Goal: Task Accomplishment & Management: Complete application form

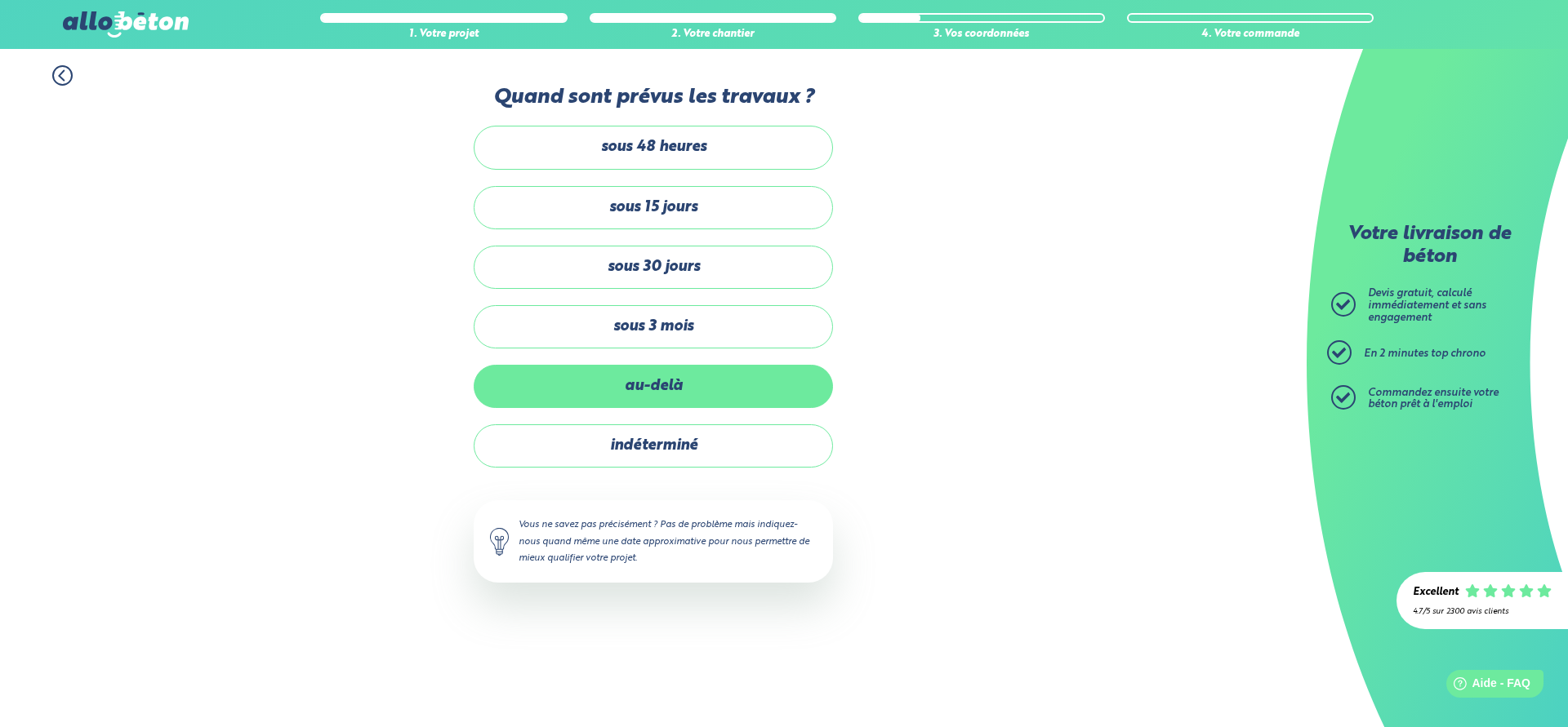
click at [621, 394] on label "au-delà" at bounding box center [653, 386] width 359 height 44
click at [0, 0] on input "au-delà" at bounding box center [0, 0] width 0 height 0
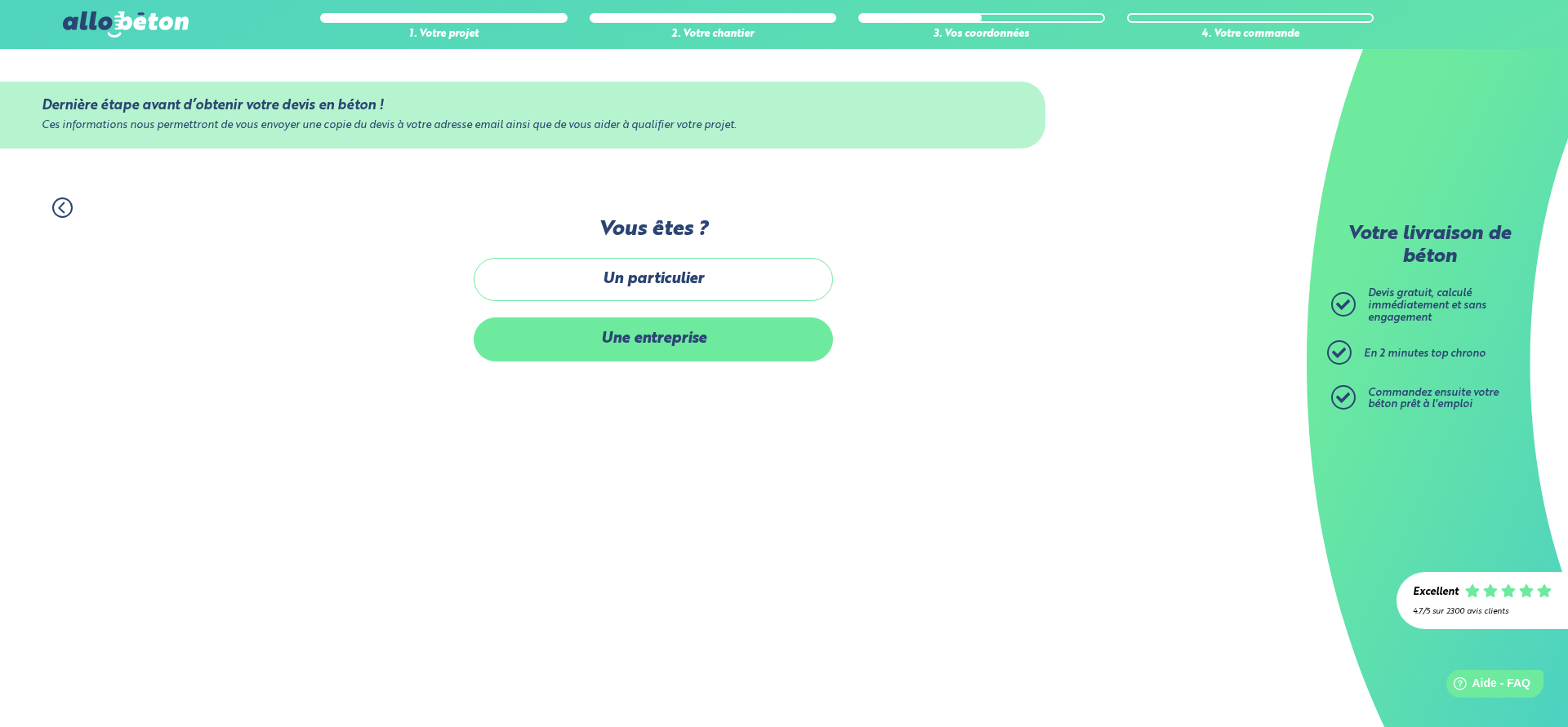
click at [547, 353] on label "Une entreprise" at bounding box center [653, 339] width 359 height 44
click at [0, 0] on input "Une entreprise" at bounding box center [0, 0] width 0 height 0
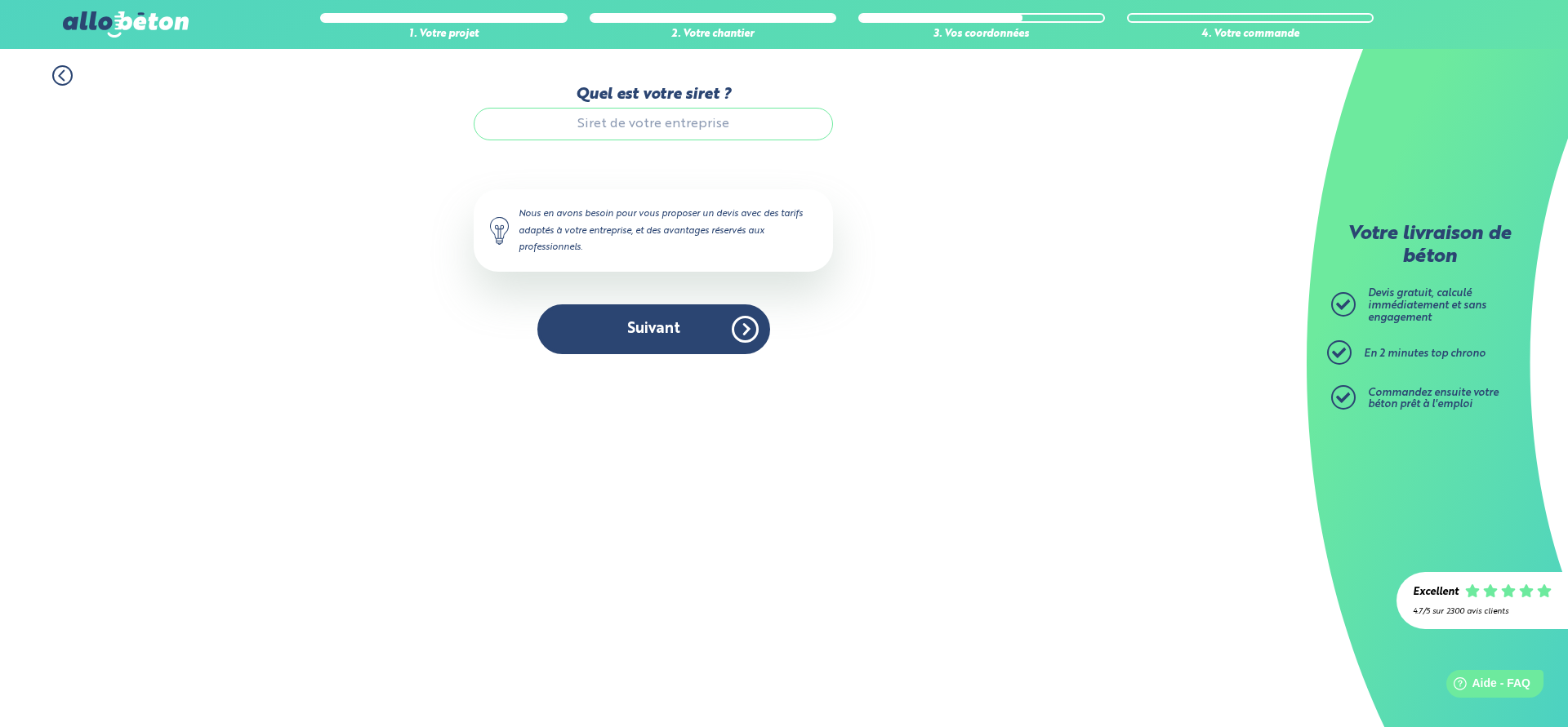
click at [615, 129] on input "Quel est votre siret ?" at bounding box center [653, 124] width 359 height 33
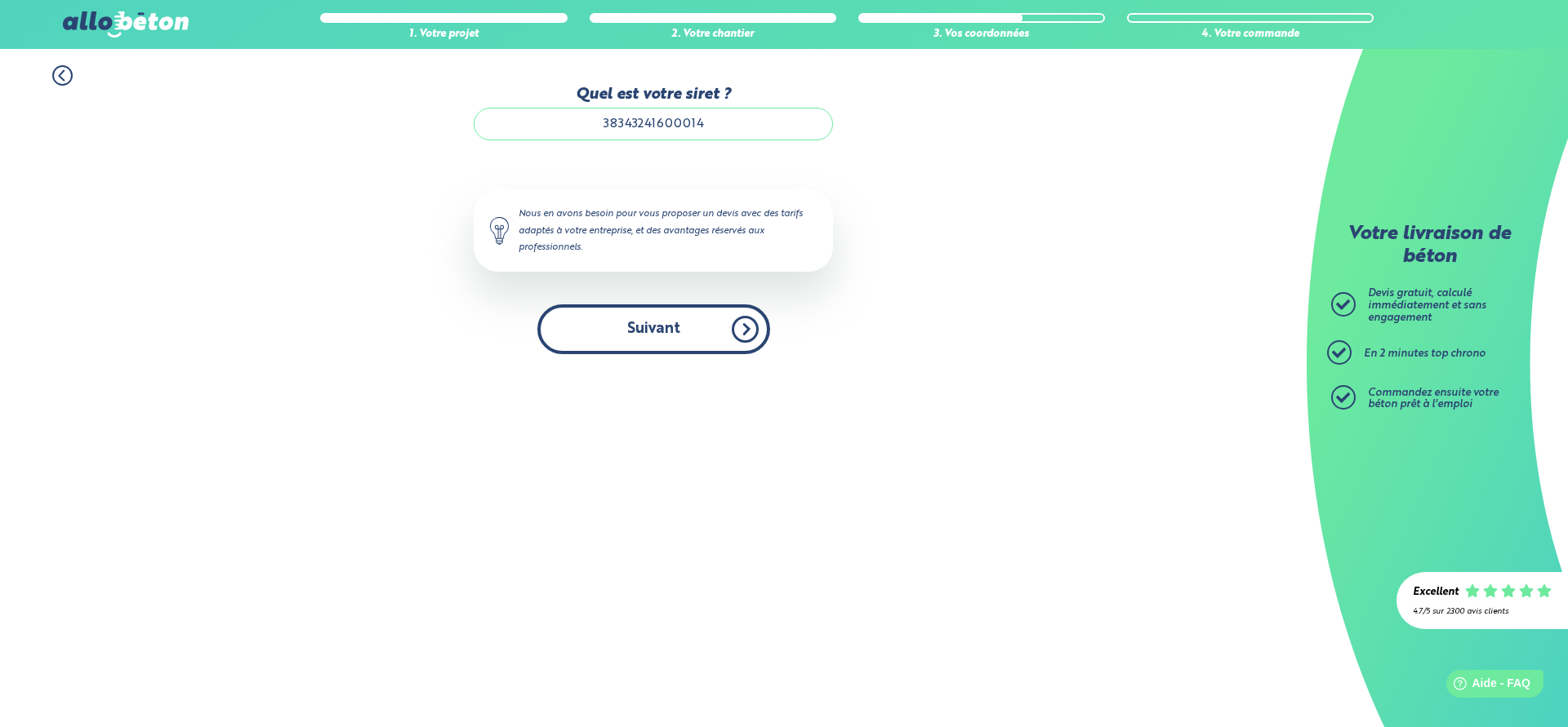
type input "38343241600014"
click at [633, 325] on button "Suivant" at bounding box center [654, 329] width 232 height 49
click at [718, 339] on button "Suivant" at bounding box center [654, 329] width 232 height 49
click at [617, 134] on input "38343241600014" at bounding box center [653, 124] width 359 height 33
click at [730, 334] on button "Suivant" at bounding box center [654, 329] width 232 height 49
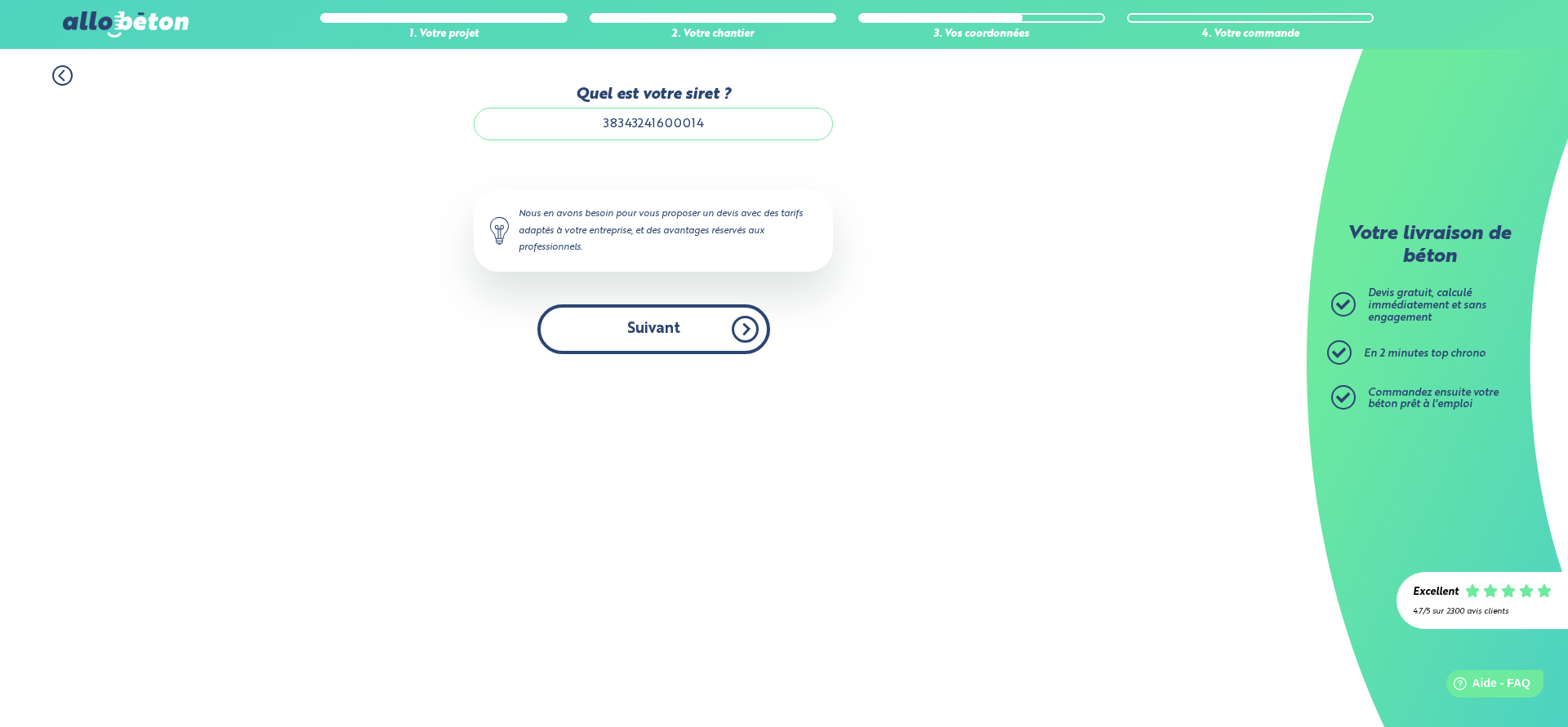
click at [661, 342] on button "Suivant" at bounding box center [654, 329] width 232 height 49
click at [719, 325] on button "Suivant" at bounding box center [654, 329] width 232 height 49
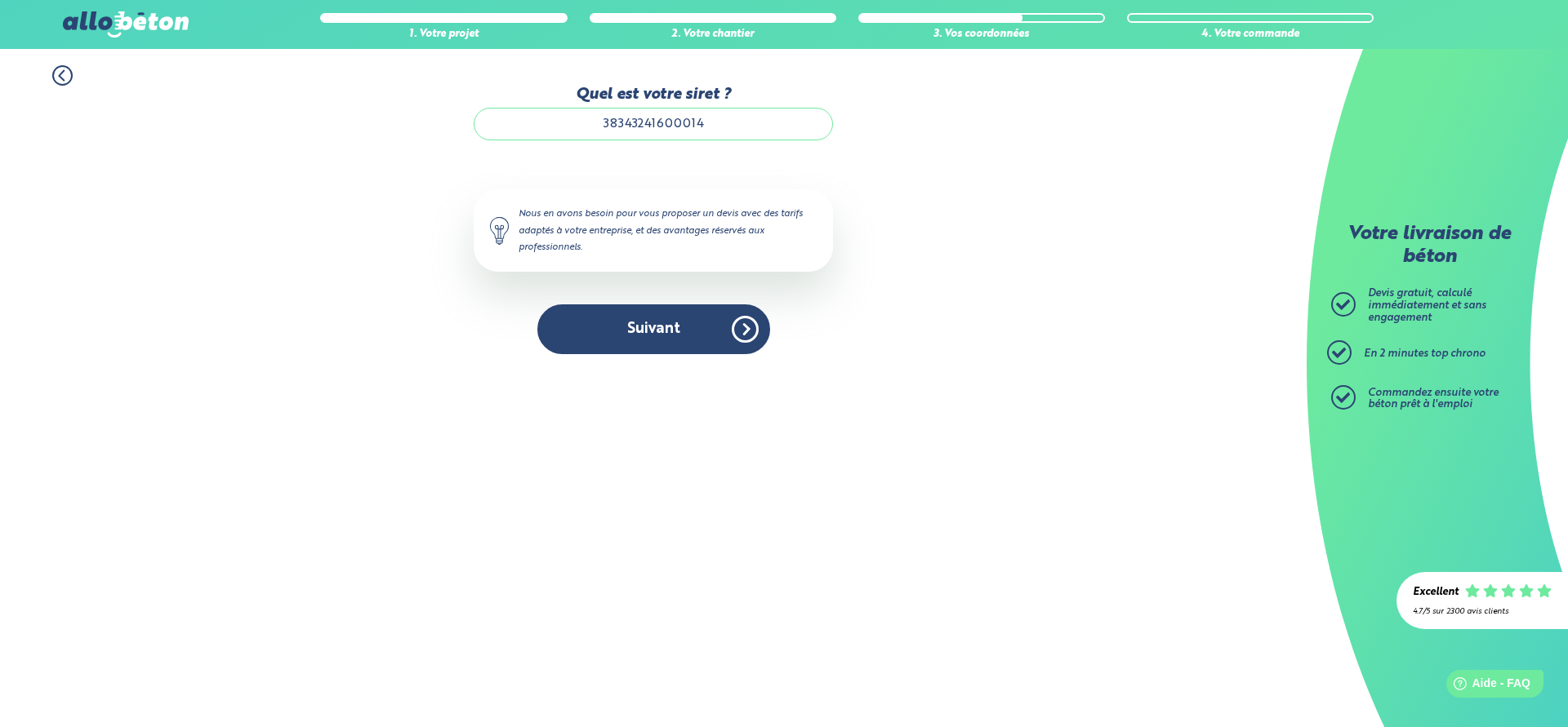
click at [662, 117] on input "38343241600014" at bounding box center [653, 124] width 359 height 33
click at [700, 116] on input "38343241600014" at bounding box center [653, 124] width 359 height 33
click at [743, 133] on input "38343241600014" at bounding box center [653, 124] width 359 height 33
click at [60, 75] on icon at bounding box center [61, 76] width 5 height 10
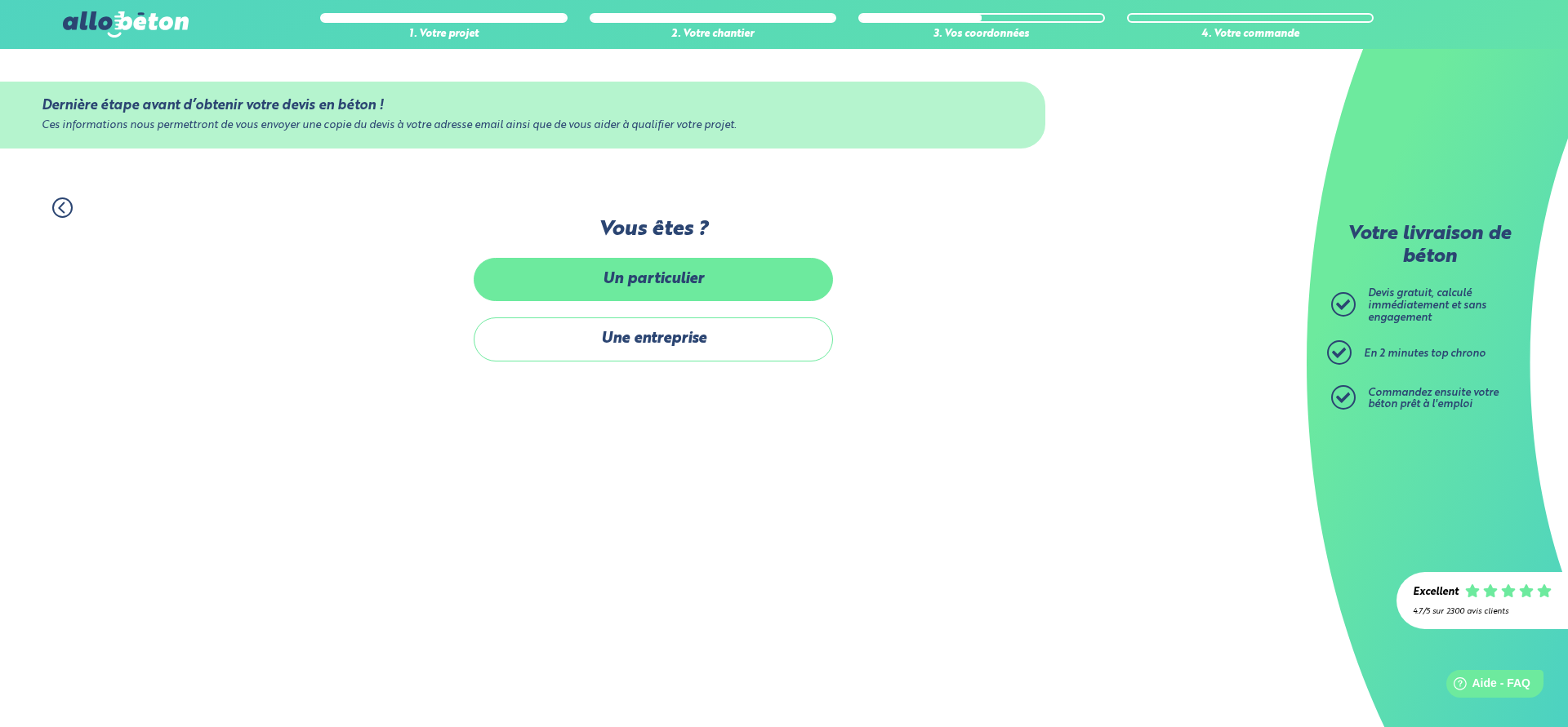
click at [633, 288] on label "Un particulier" at bounding box center [653, 280] width 359 height 44
click at [0, 0] on input "Un particulier" at bounding box center [0, 0] width 0 height 0
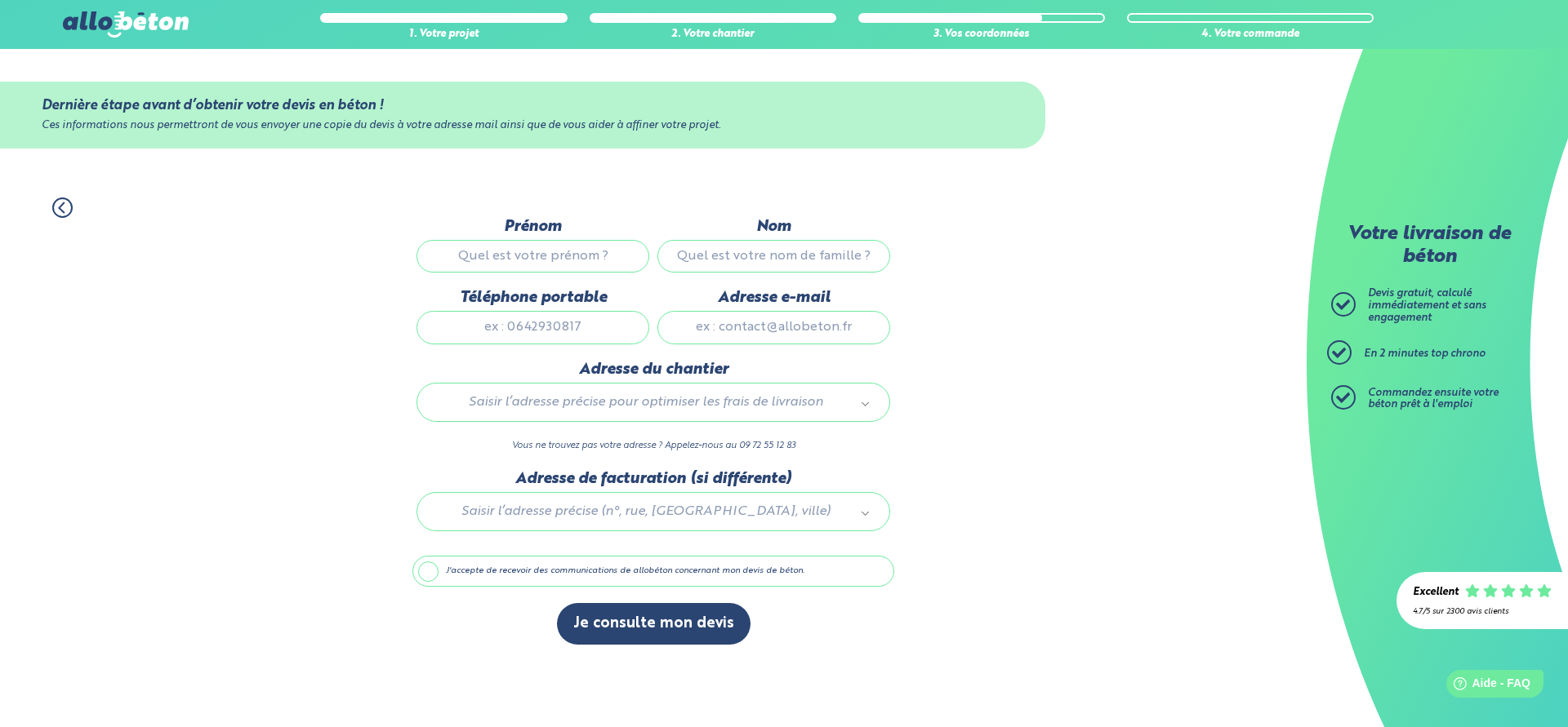
click at [67, 210] on icon at bounding box center [62, 207] width 20 height 20
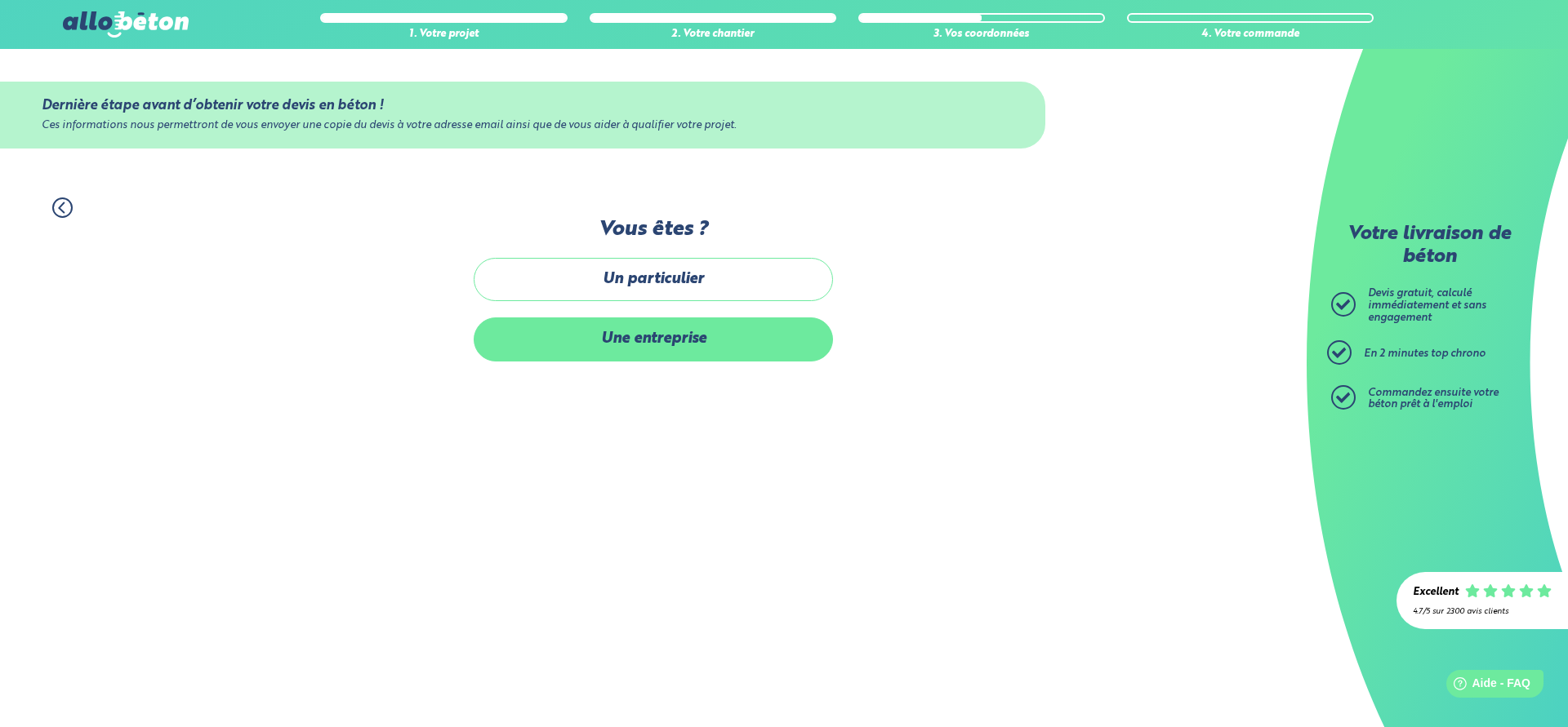
click at [628, 331] on label "Une entreprise" at bounding box center [653, 339] width 359 height 44
click at [0, 0] on input "Une entreprise" at bounding box center [0, 0] width 0 height 0
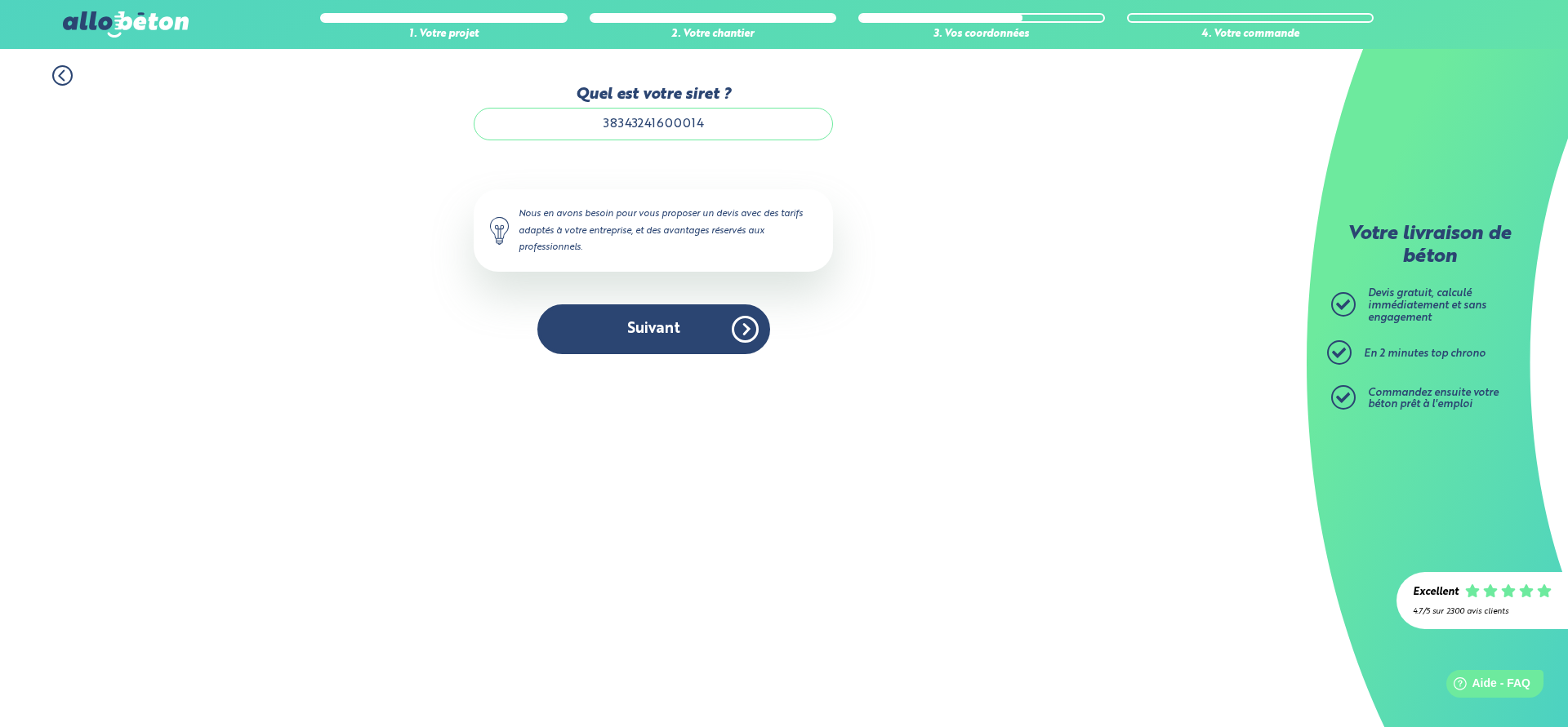
click at [618, 130] on input "38343241600014" at bounding box center [653, 124] width 359 height 33
click at [724, 126] on input "38343241600014" at bounding box center [653, 124] width 359 height 33
click at [0, 0] on button "Je consulte mon devis" at bounding box center [0, 0] width 0 height 0
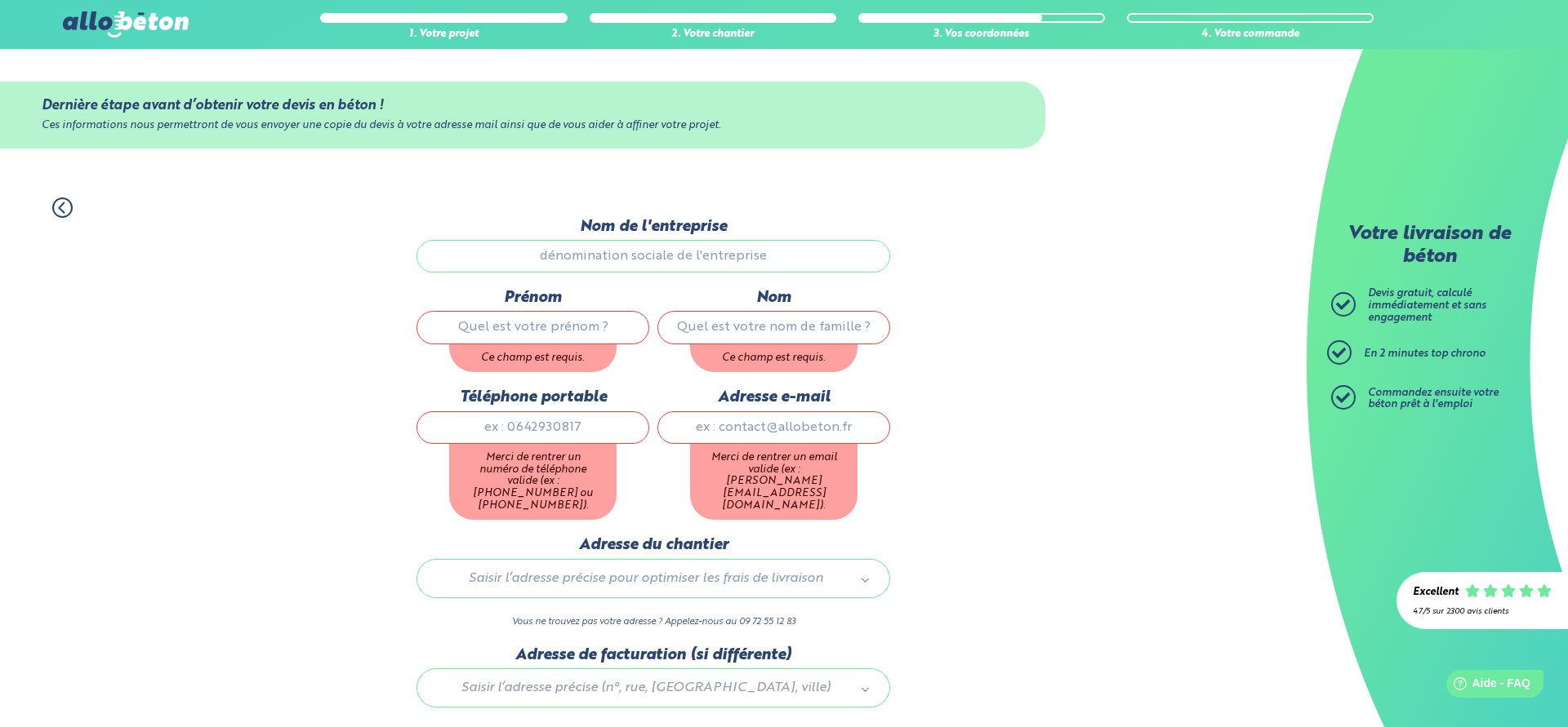
click at [64, 202] on icon at bounding box center [61, 207] width 5 height 10
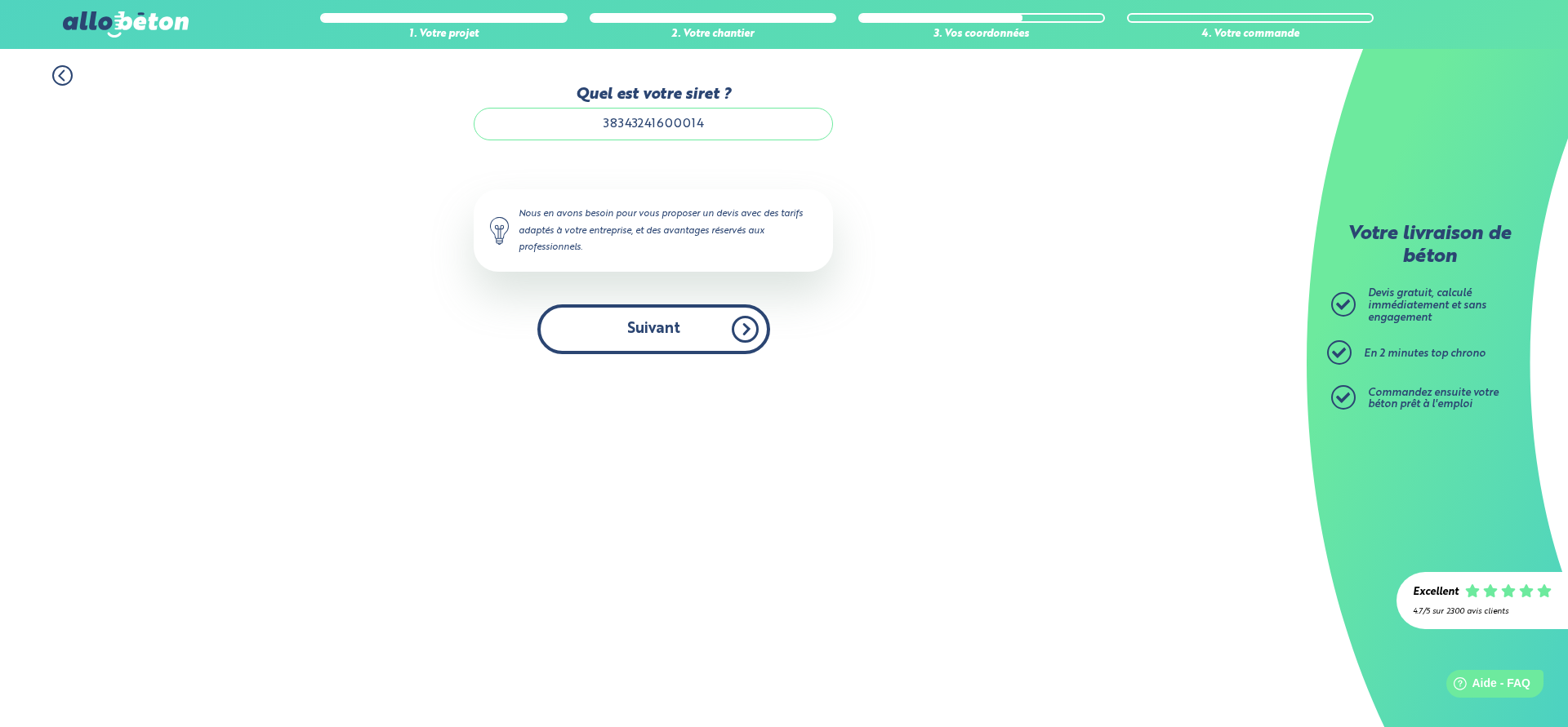
click at [603, 333] on button "Suivant" at bounding box center [654, 329] width 232 height 49
click at [628, 328] on button "Suivant" at bounding box center [654, 329] width 232 height 49
click at [629, 328] on button "Suivant" at bounding box center [654, 329] width 232 height 49
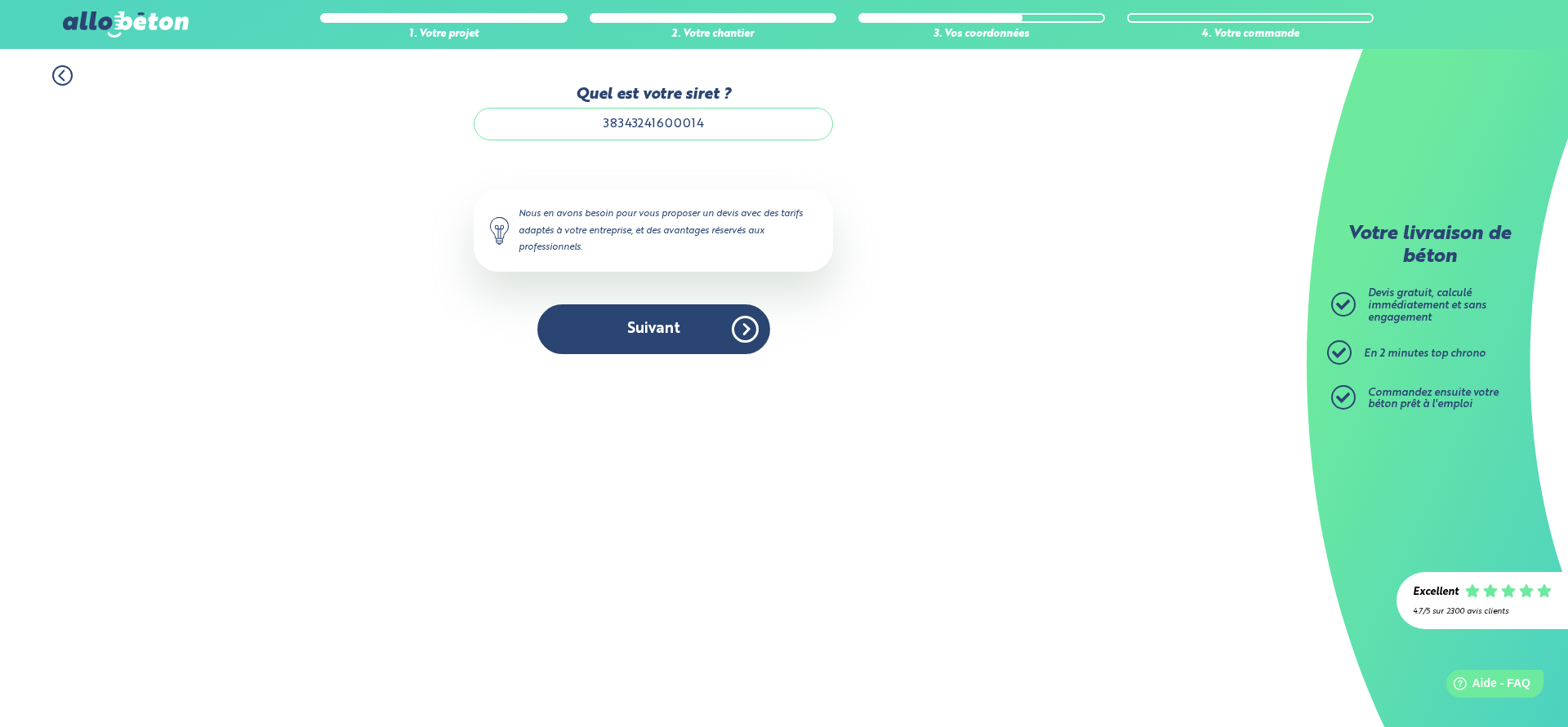
click at [60, 77] on icon at bounding box center [61, 76] width 5 height 10
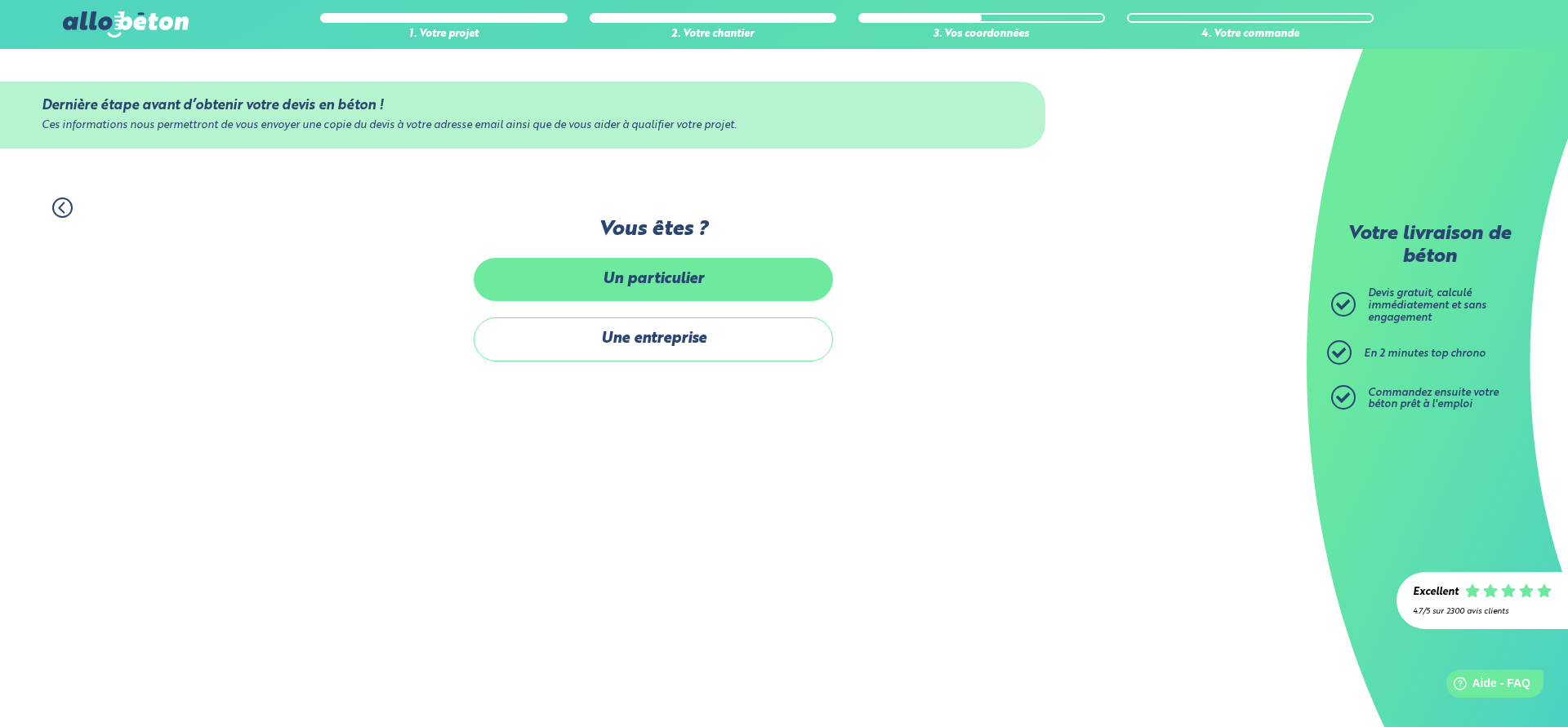
click at [647, 289] on label "Un particulier" at bounding box center [653, 280] width 359 height 44
click at [0, 0] on input "Un particulier" at bounding box center [0, 0] width 0 height 0
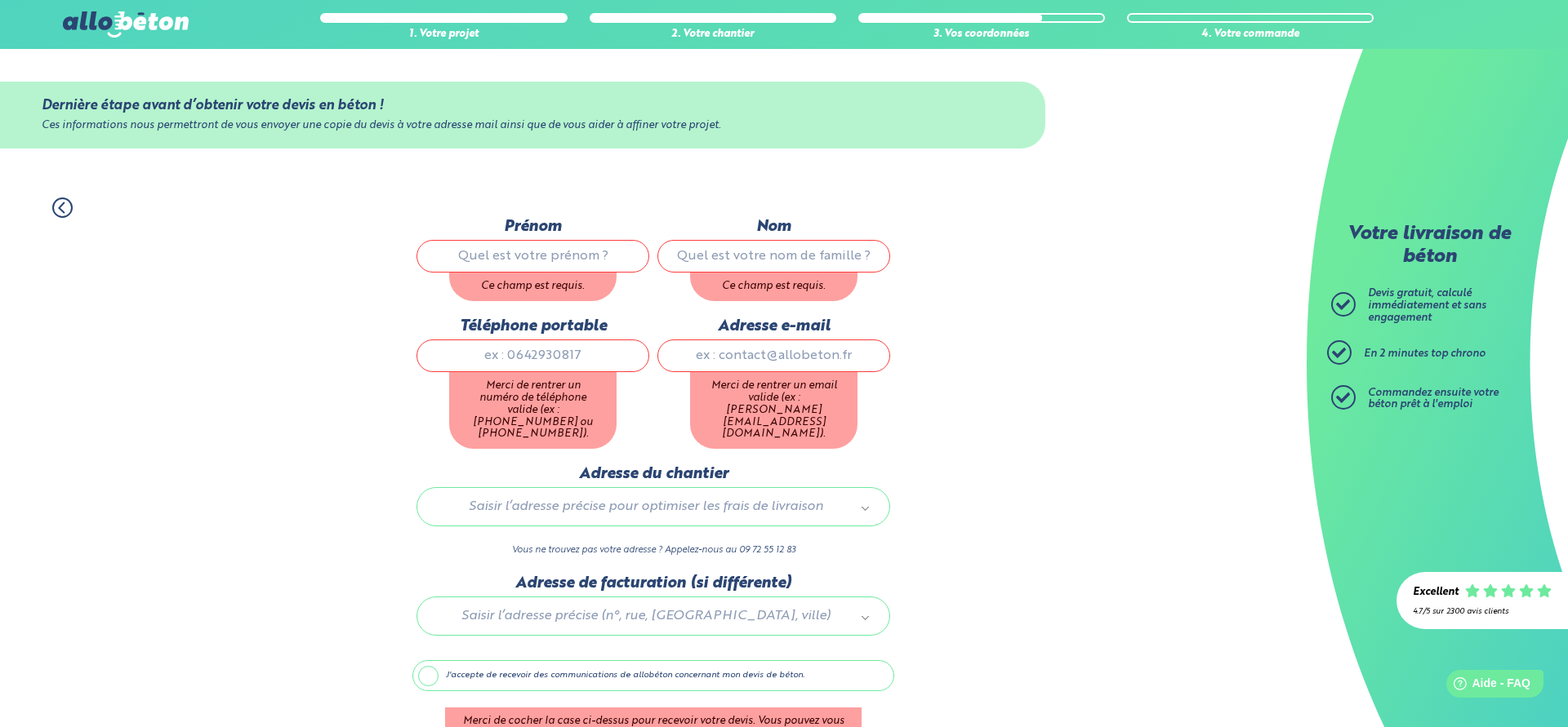
click at [582, 258] on input "Prénom" at bounding box center [533, 257] width 232 height 33
type input "Régis"
type input "Lequeux"
click at [550, 357] on input "Téléphone portable" at bounding box center [533, 356] width 232 height 33
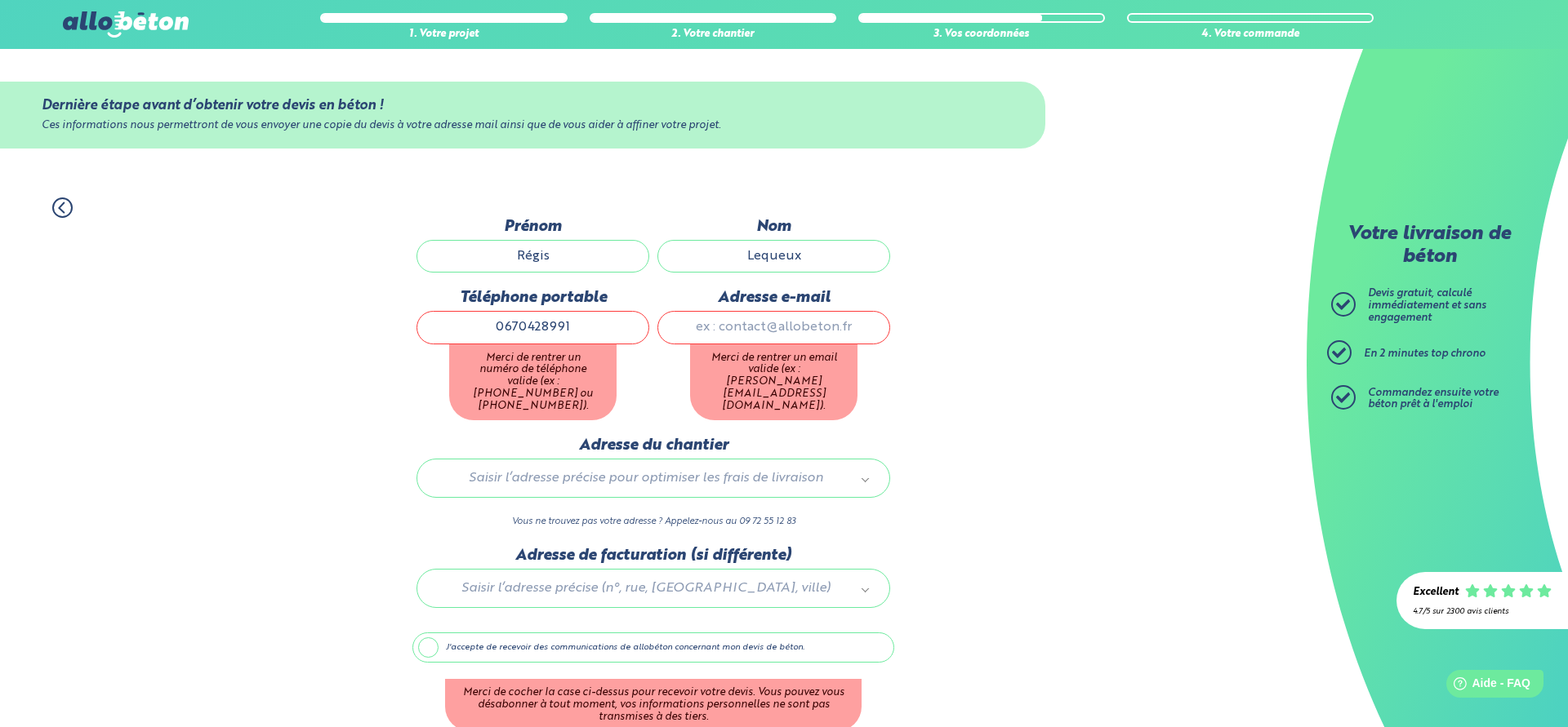
type input "0670428991"
click at [735, 340] on input "Adresse e-mail" at bounding box center [774, 327] width 232 height 33
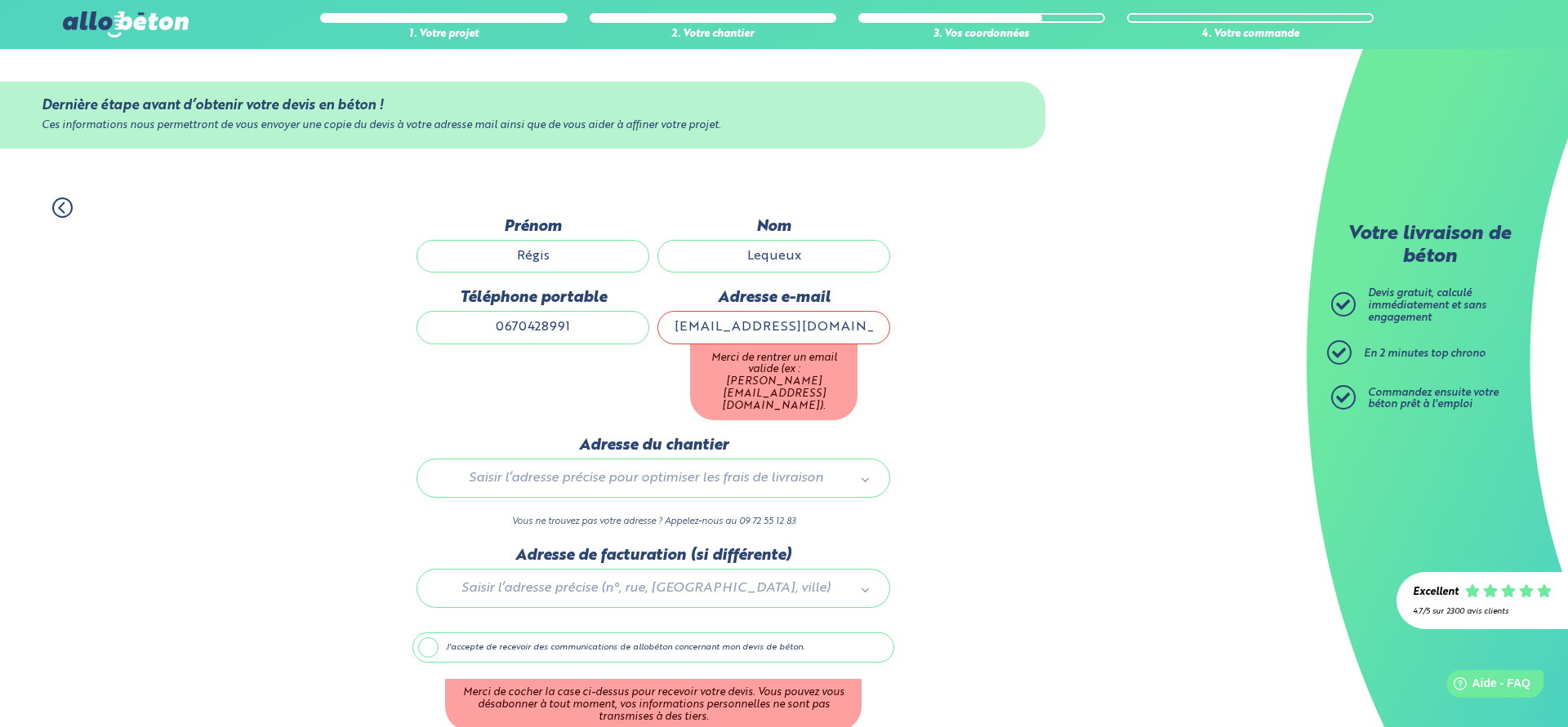
scroll to position [0, 3]
click at [837, 340] on input "[EMAIL_ADDRESS][DOMAIN_NAME]" at bounding box center [774, 327] width 232 height 33
type input "[EMAIL_ADDRESS][DOMAIN_NAME]"
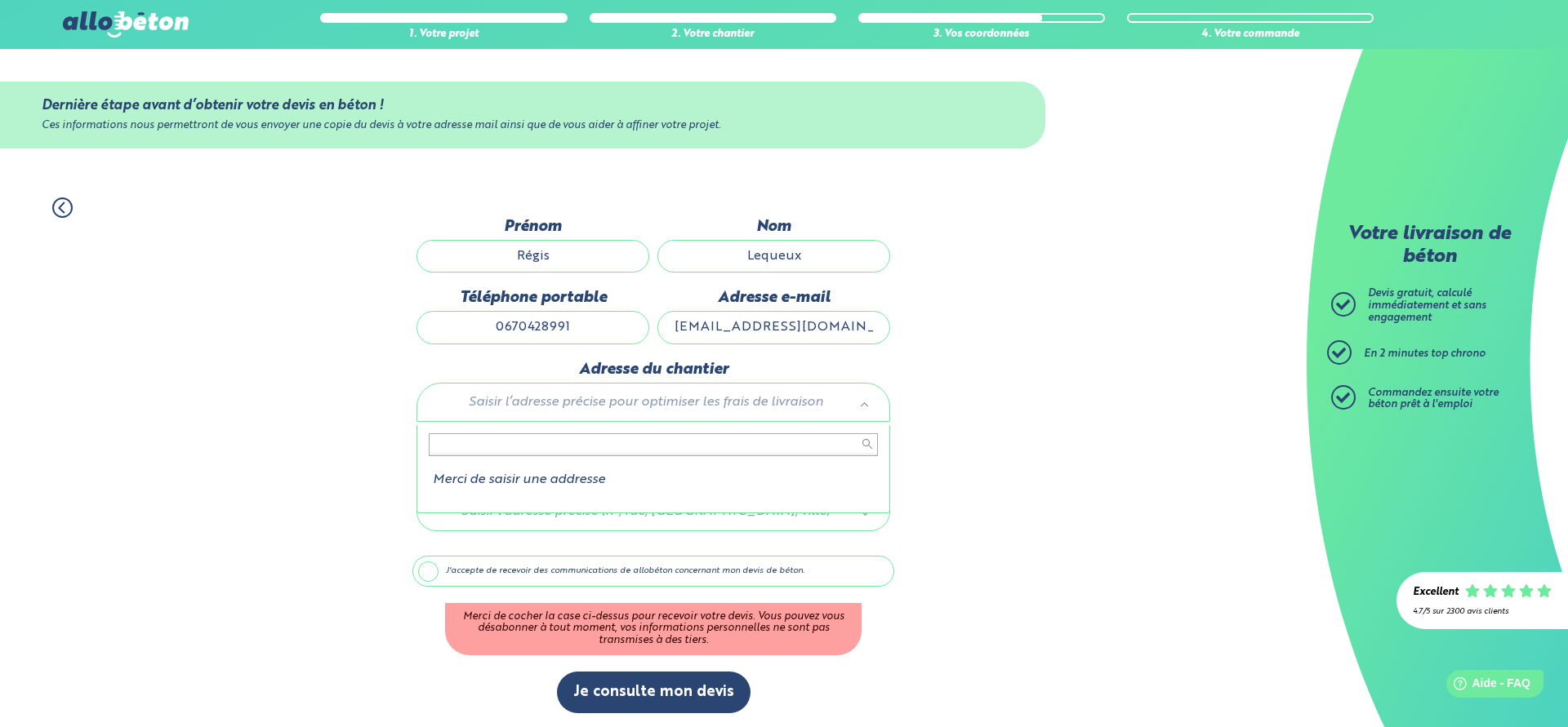
click at [583, 451] on body "09 72 55 12 83 Conseils et Appel Gratuits nos produits le béton prêt à l'emploi…" at bounding box center [784, 365] width 1568 height 730
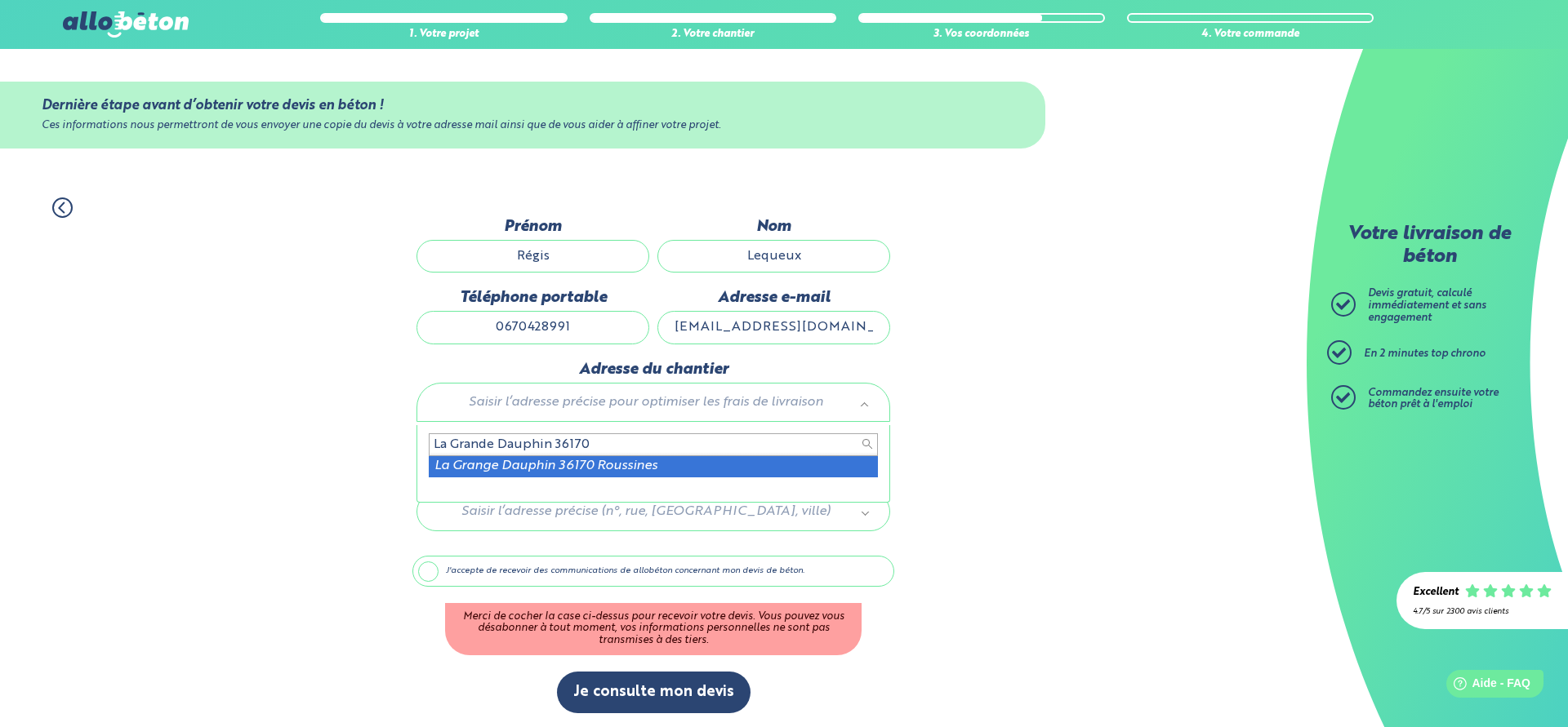
type input "La Grande Dauphin 36170"
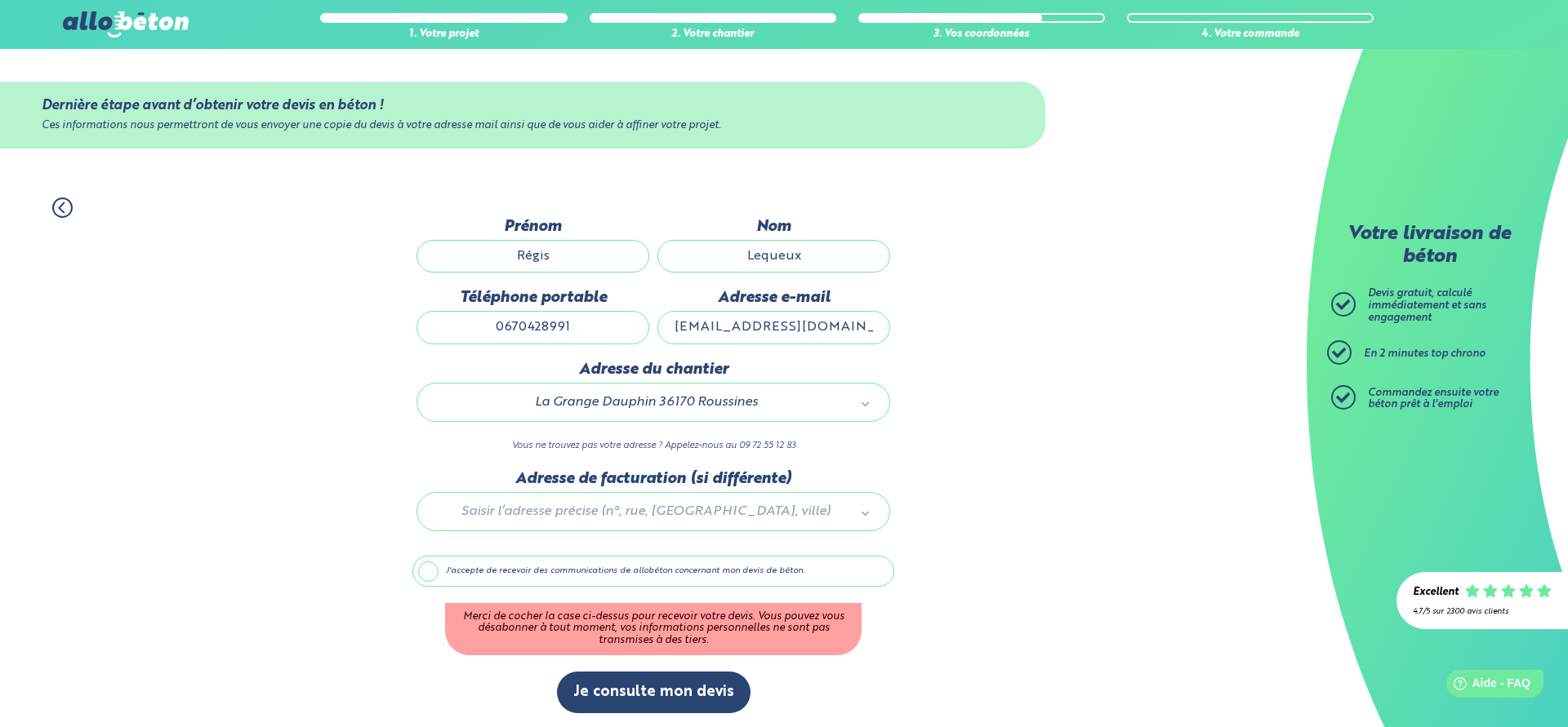
scroll to position [10, 0]
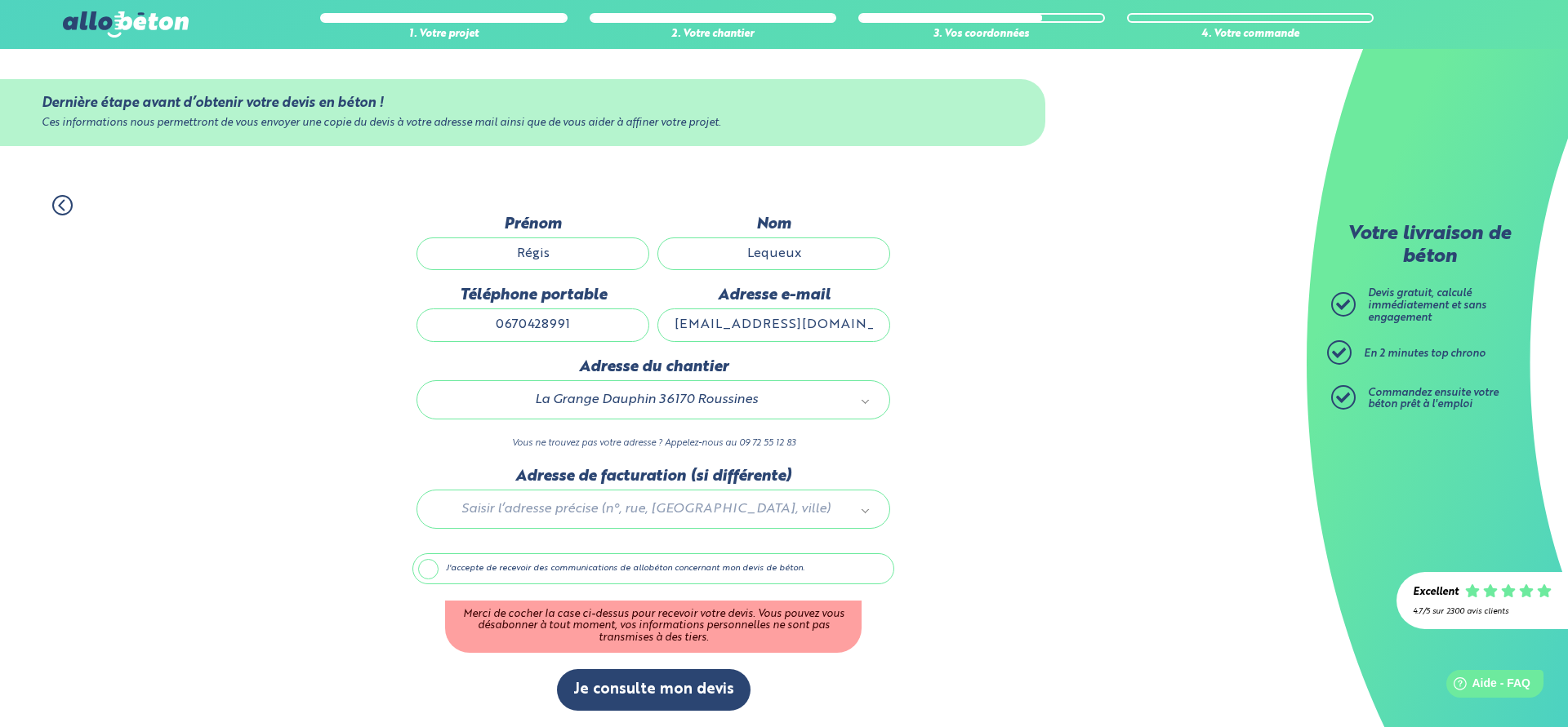
click at [433, 565] on label "J'accepte de recevoir des communications de allobéton concernant mon devis de b…" at bounding box center [654, 569] width 482 height 31
click at [0, 0] on input "J'accepte de recevoir des communications de allobéton concernant mon devis de b…" at bounding box center [0, 0] width 0 height 0
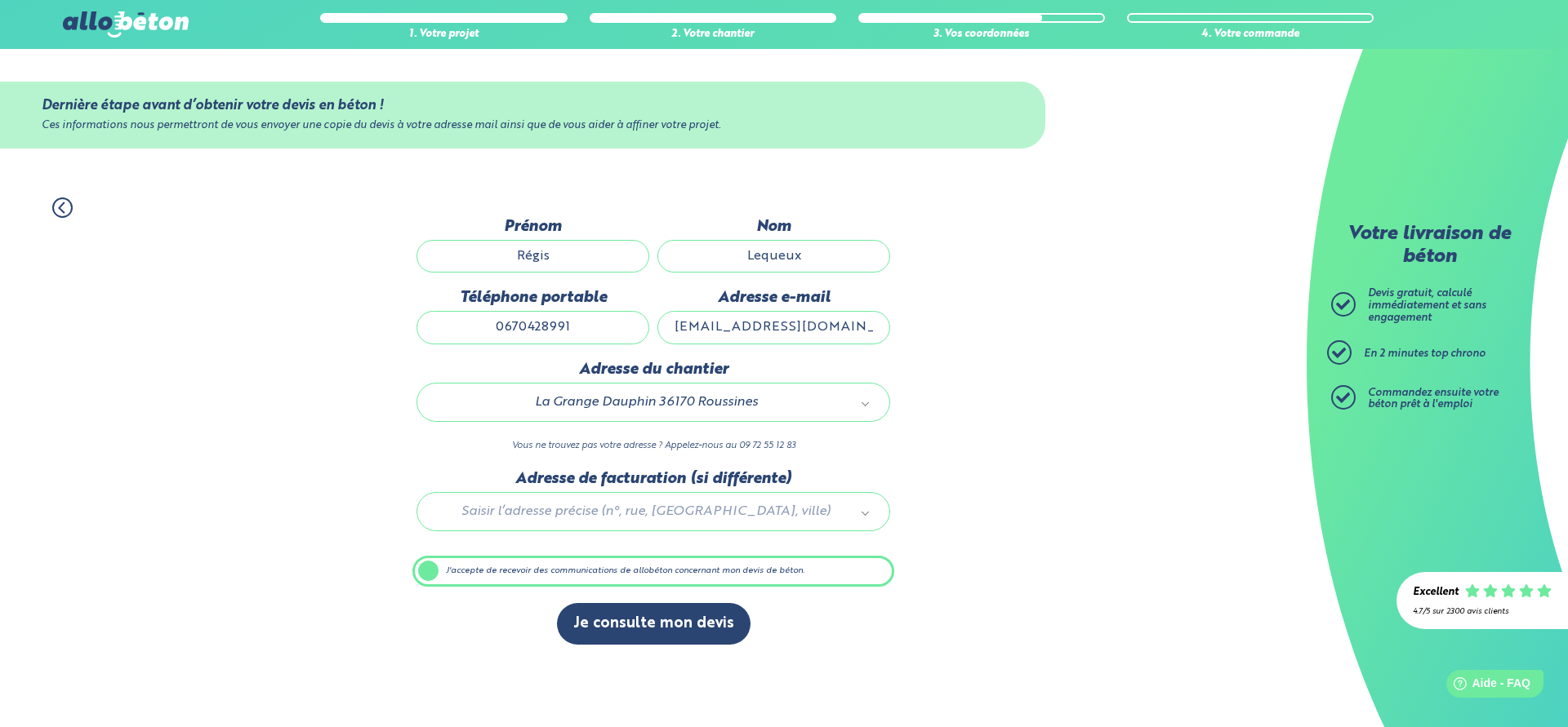
scroll to position [0, 0]
click at [656, 628] on button "Je consulte mon devis" at bounding box center [654, 623] width 194 height 42
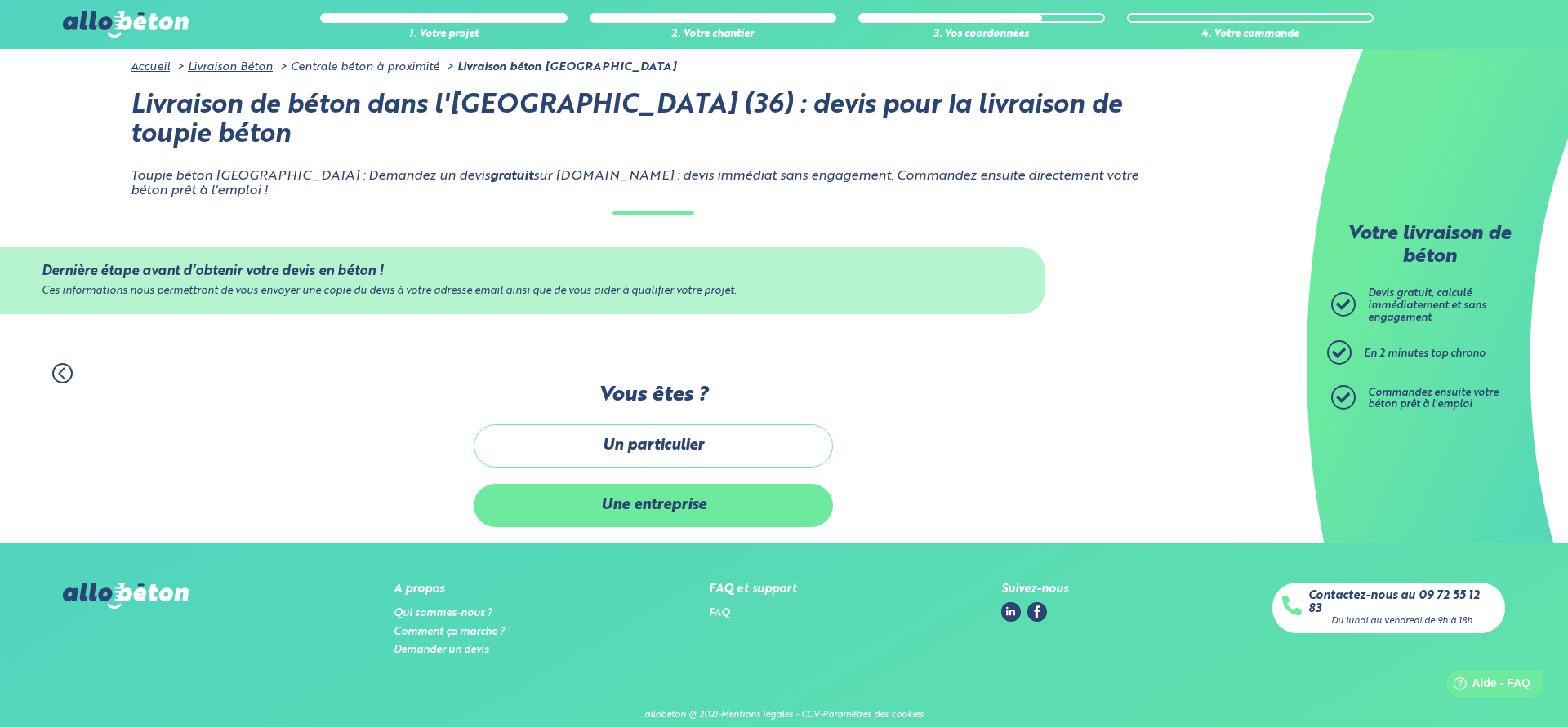
click at [630, 484] on label "Une entreprise" at bounding box center [653, 505] width 359 height 44
click at [0, 0] on input "Une entreprise" at bounding box center [0, 0] width 0 height 0
